Goal: Find contact information: Find contact information

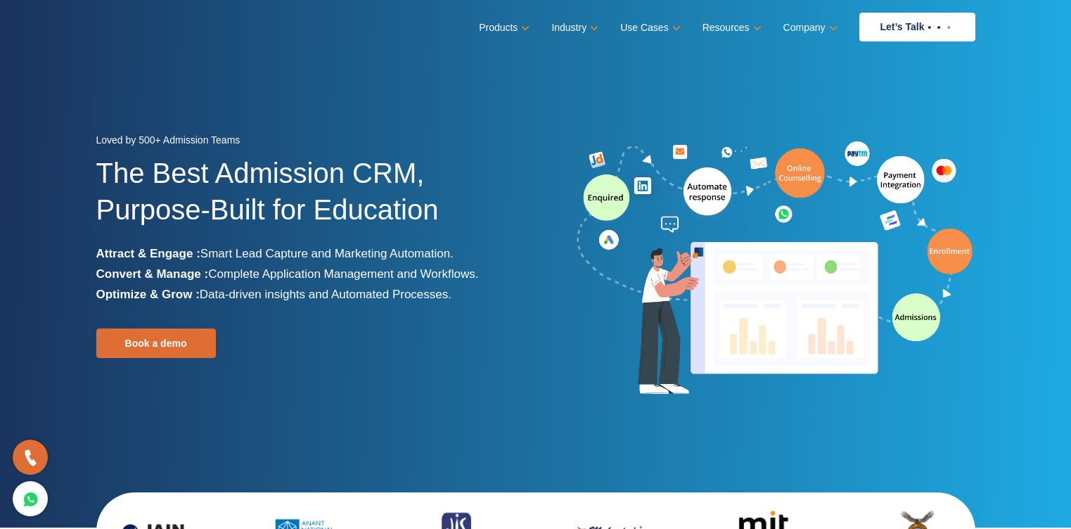
click at [984, 108] on section "Loved by 500+ Admission Teams The Best Admission CRM, Purpose-Built for Educati…" at bounding box center [535, 263] width 1071 height 527
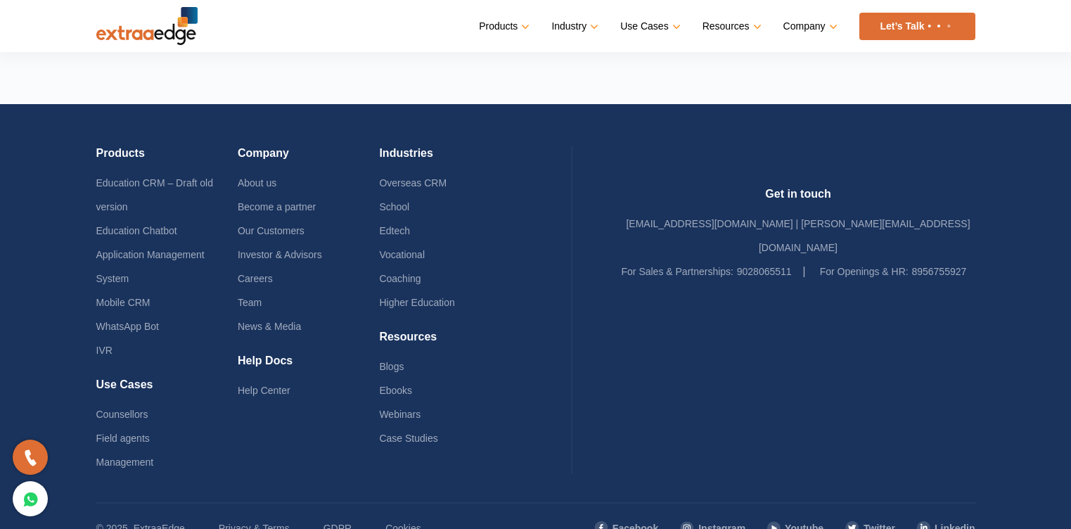
scroll to position [3410, 0]
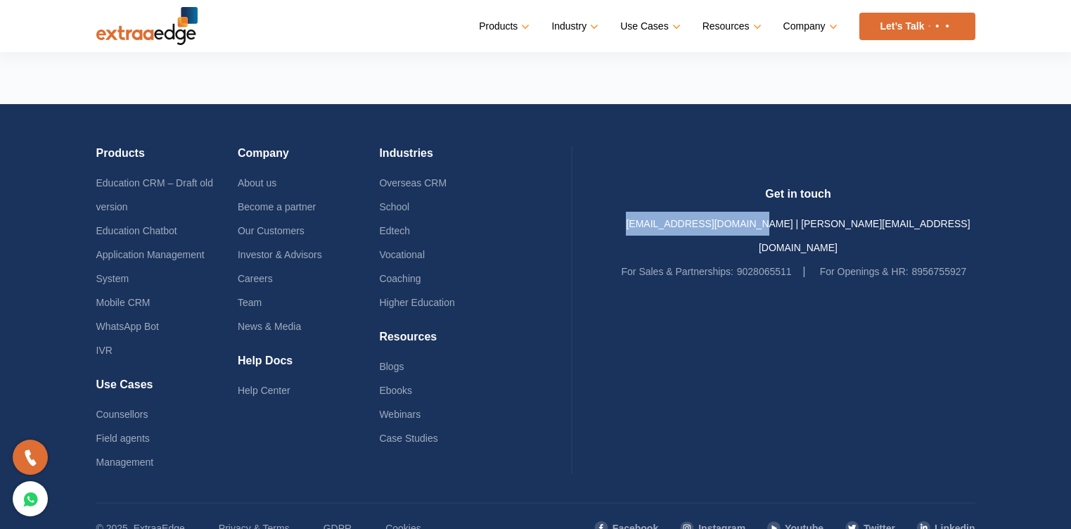
drag, startPoint x: 687, startPoint y: 216, endPoint x: 816, endPoint y: 212, distance: 128.7
click at [816, 212] on div "Get in touch sales@theextraaedge.com | ratnali@theextraaedge.com For Sales & Pa…" at bounding box center [799, 235] width 354 height 96
copy link "sales@theextraaedge.com"
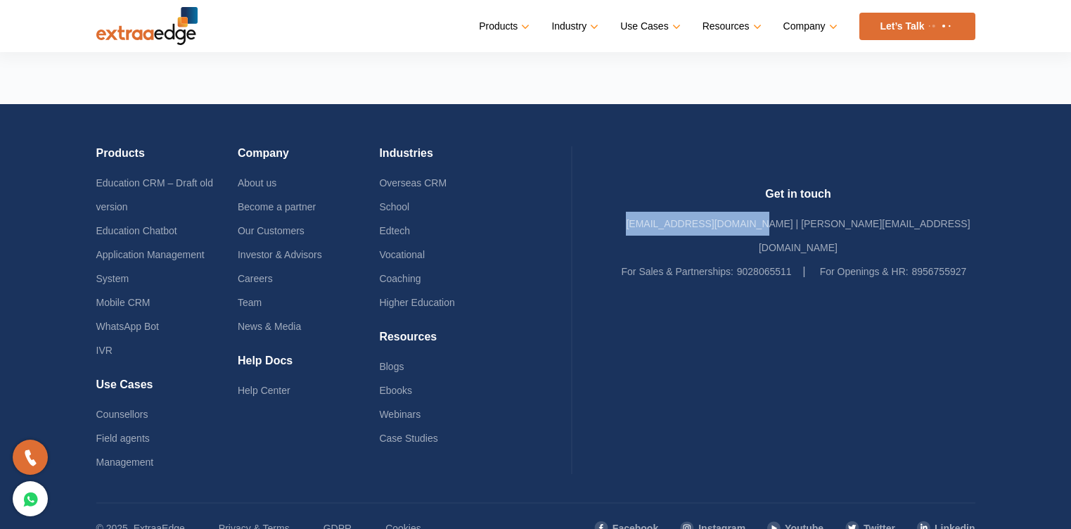
copy link "sales@theextraaedge.com"
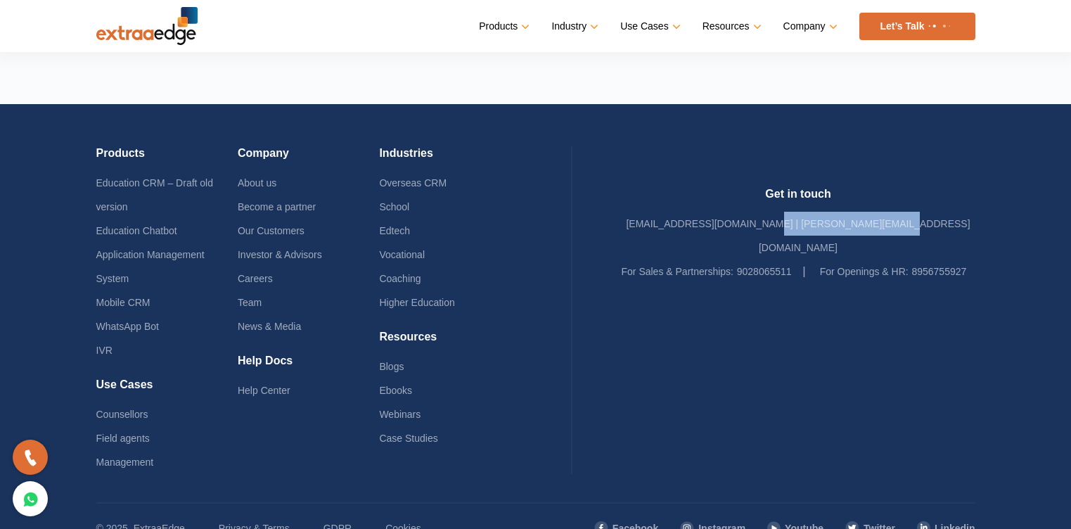
drag, startPoint x: 963, startPoint y: 221, endPoint x: 821, endPoint y: 218, distance: 142.1
click at [821, 218] on div "Get in touch sales@theextraaedge.com | ratnali@theextraaedge.com For Sales & Pa…" at bounding box center [799, 235] width 354 height 96
copy link "ratnali@theextraaedge.com"
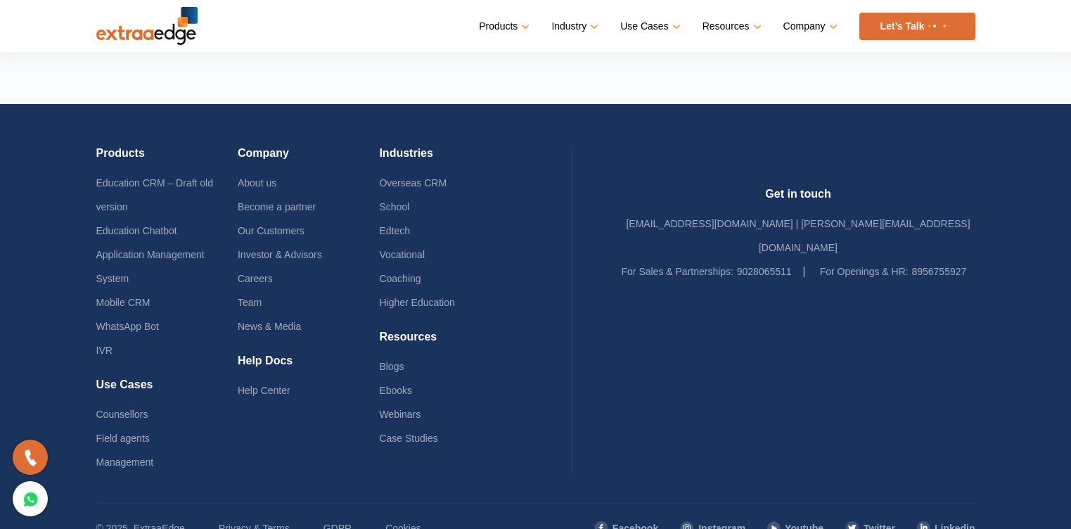
click at [944, 140] on div "Products Education CRM – Draft old version Education Chatbot Application Manage…" at bounding box center [535, 303] width 879 height 398
click at [610, 516] on link "Facebook" at bounding box center [625, 528] width 65 height 24
click at [404, 369] on link "Blogs" at bounding box center [391, 366] width 25 height 11
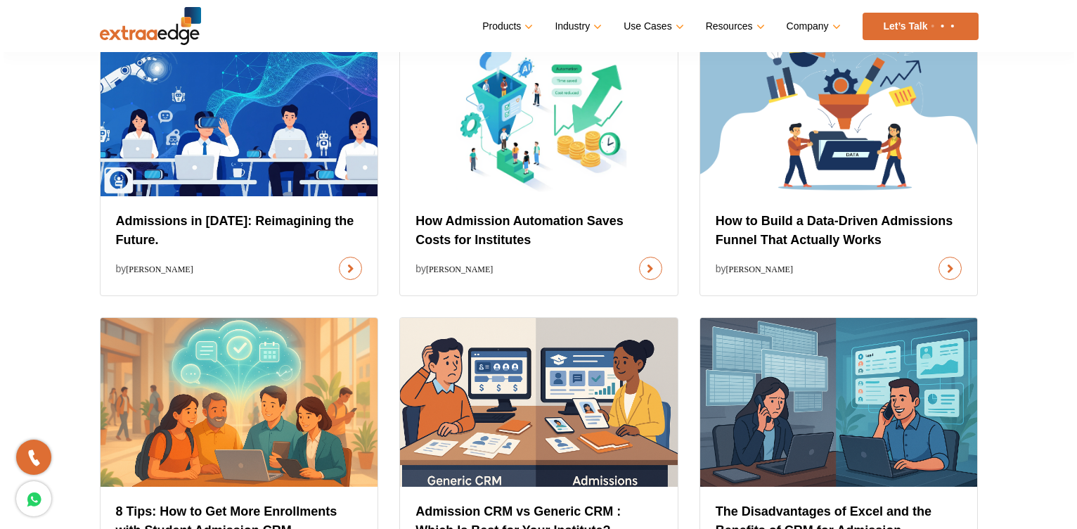
scroll to position [591, 0]
